Goal: Information Seeking & Learning: Learn about a topic

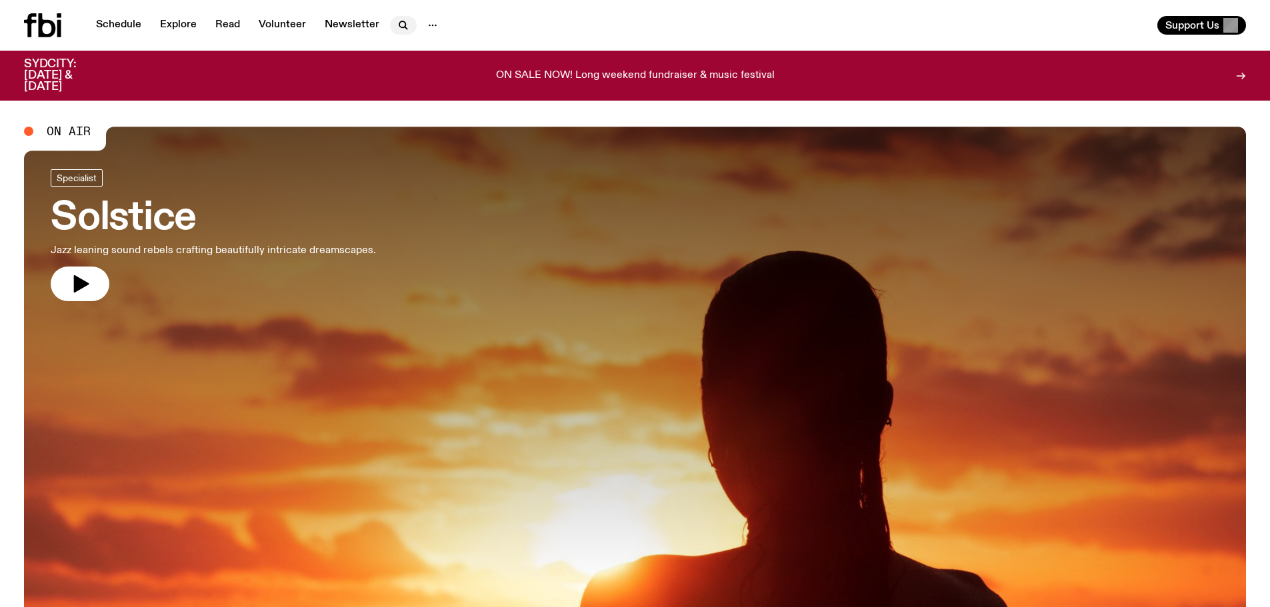
click at [403, 25] on icon "button" at bounding box center [403, 25] width 16 height 16
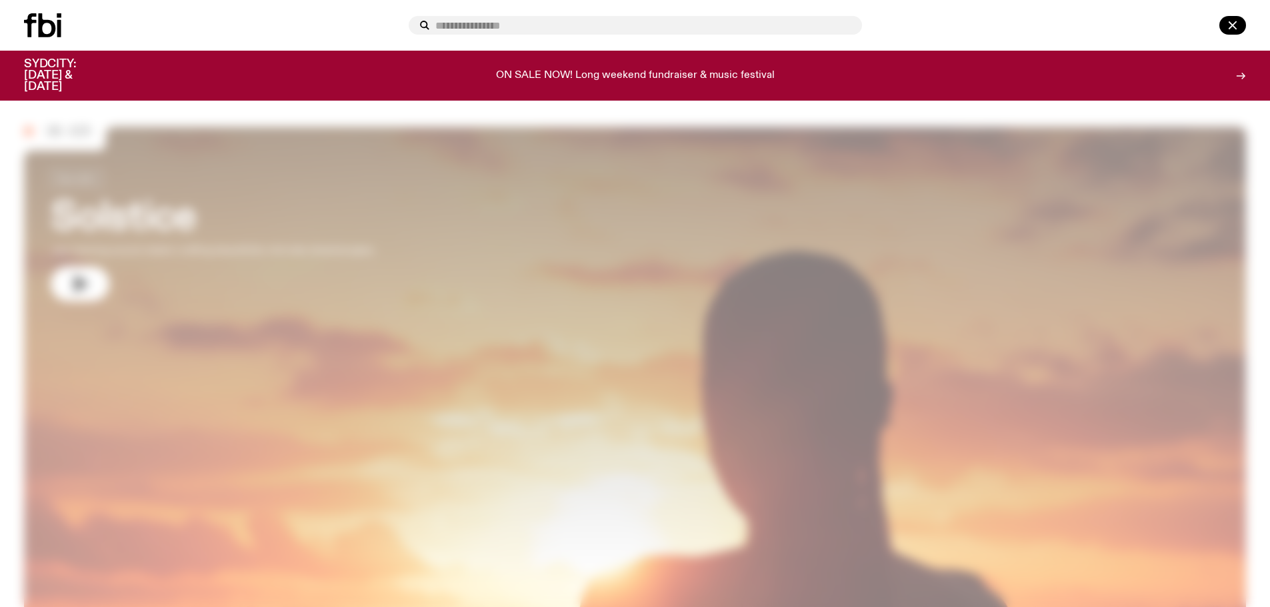
click at [454, 27] on input "text" at bounding box center [643, 25] width 416 height 11
type input "**********"
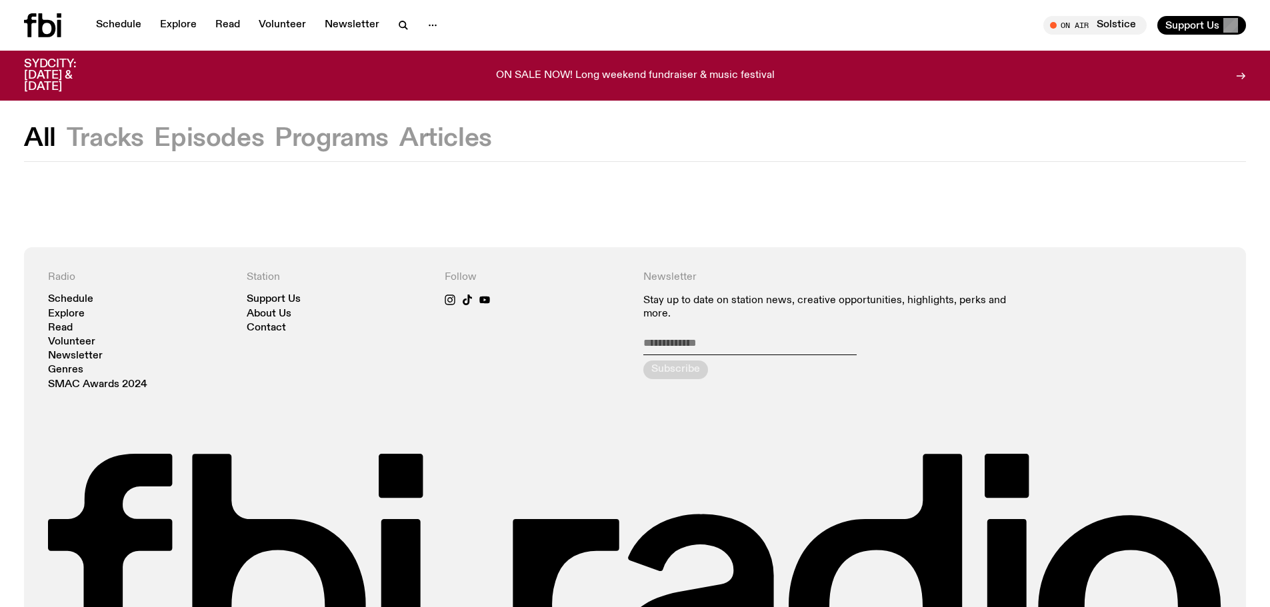
click at [223, 143] on button "Episodes" at bounding box center [209, 139] width 110 height 24
click at [305, 139] on button "Programs" at bounding box center [332, 139] width 114 height 24
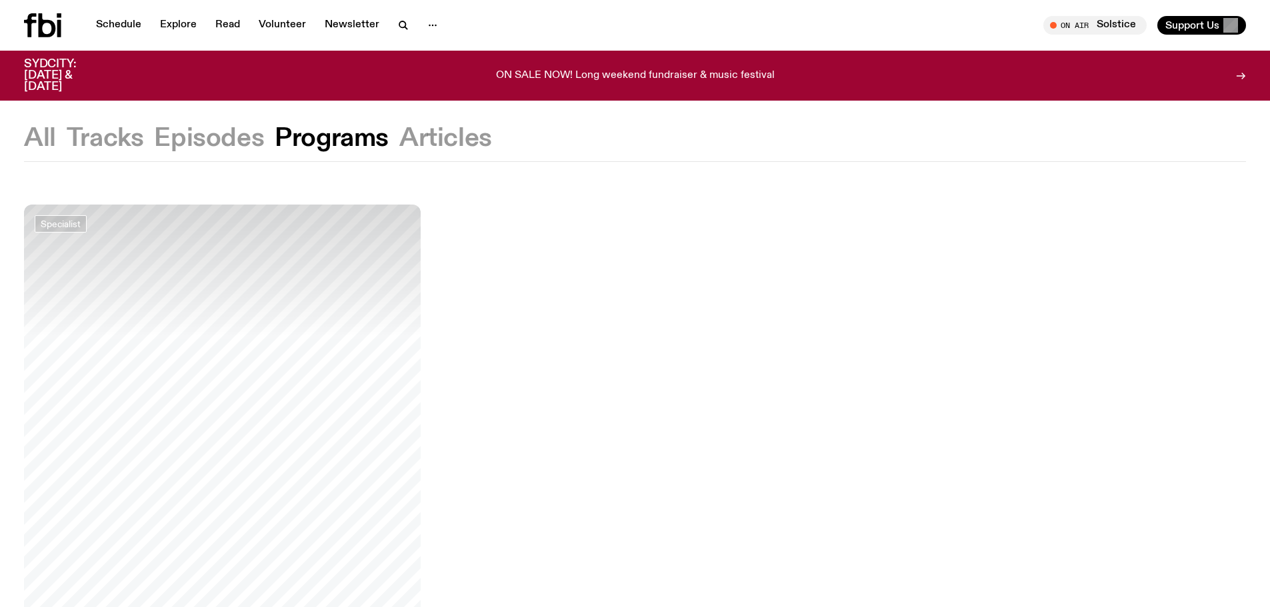
drag, startPoint x: 111, startPoint y: 241, endPoint x: 62, endPoint y: 247, distance: 49.8
click at [62, 247] on div at bounding box center [222, 271] width 397 height 132
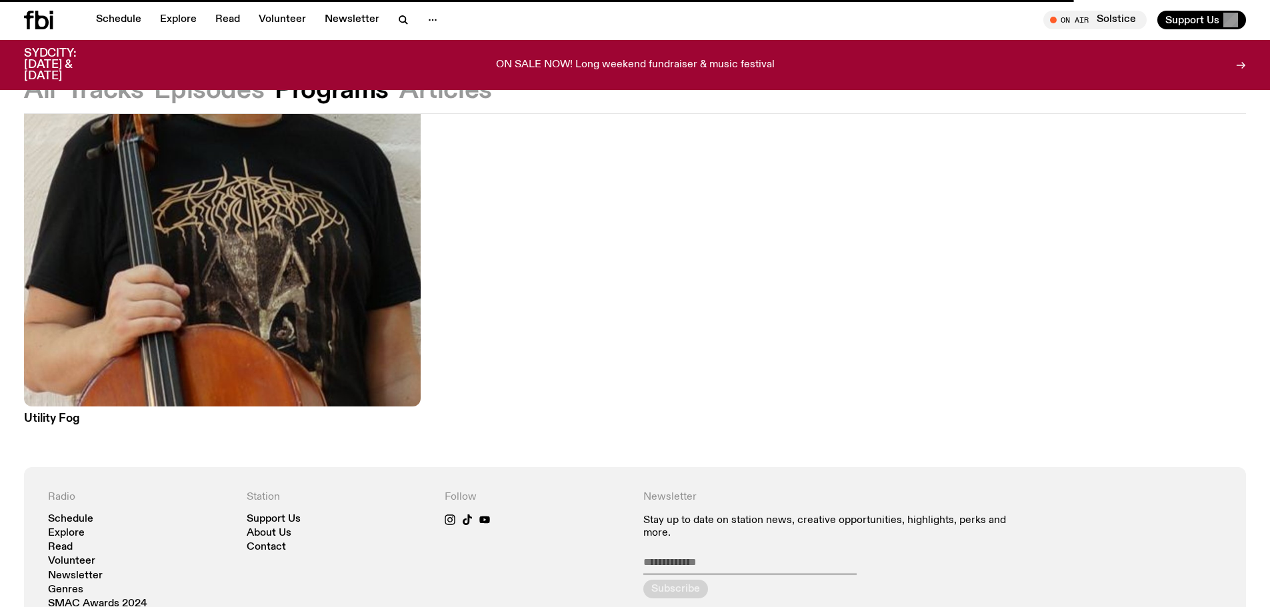
scroll to position [330, 0]
